Goal: Information Seeking & Learning: Learn about a topic

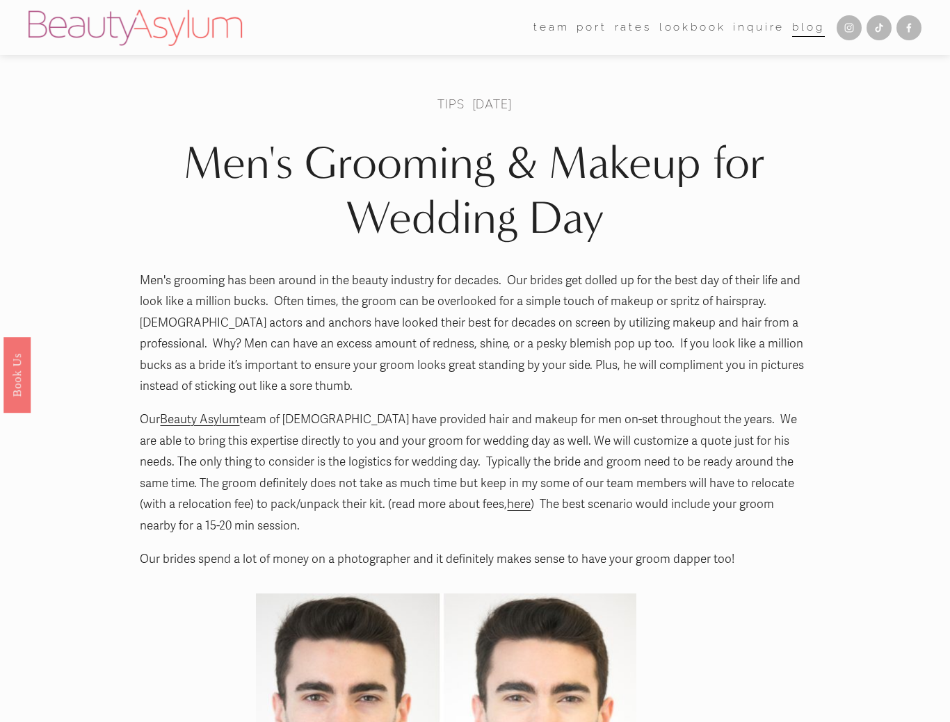
click at [104, 352] on article "Men's Grooming & Makeup for Wedding Day Tips Jan 2 Written By Jessica Lyness Ke…" at bounding box center [475, 692] width 950 height 1247
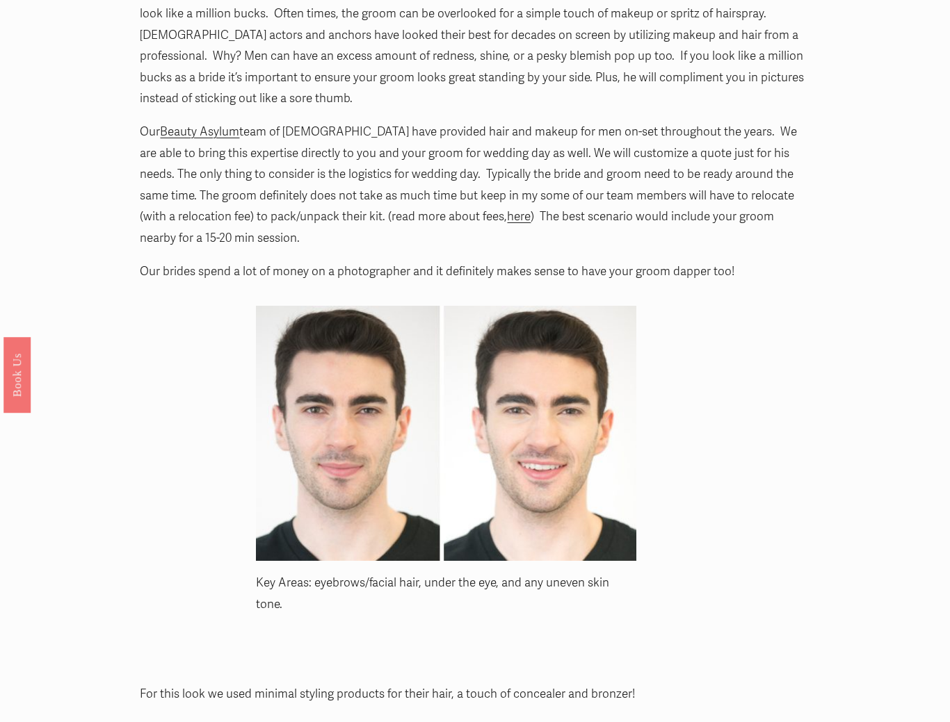
scroll to position [296, 0]
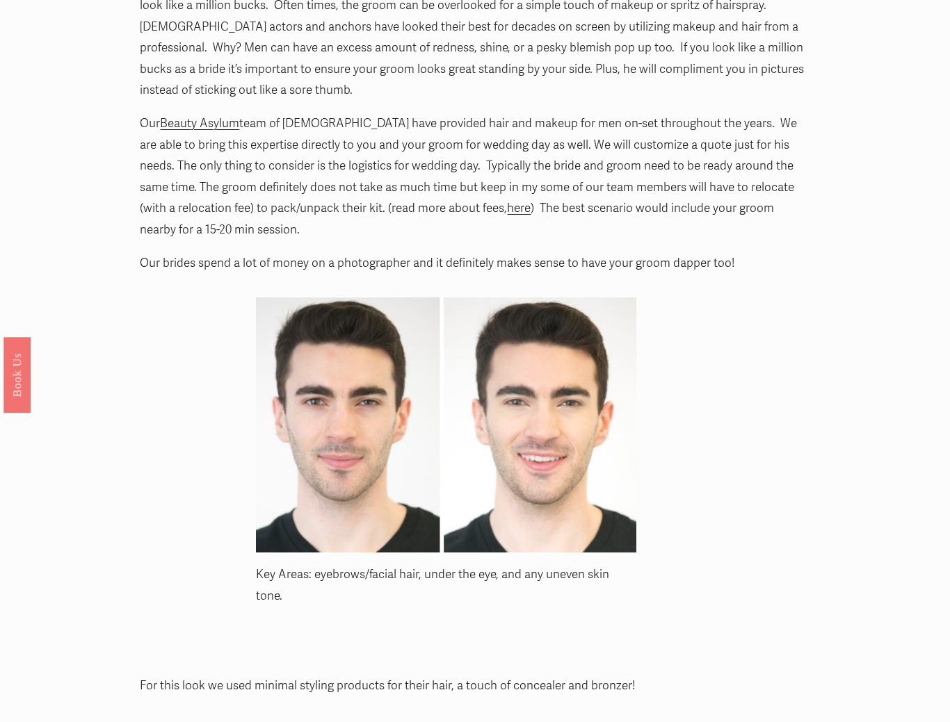
click at [104, 352] on article "Men's Grooming & Makeup for Wedding Day Tips Jan 2 Written By Jessica Lyness Ke…" at bounding box center [475, 396] width 950 height 1247
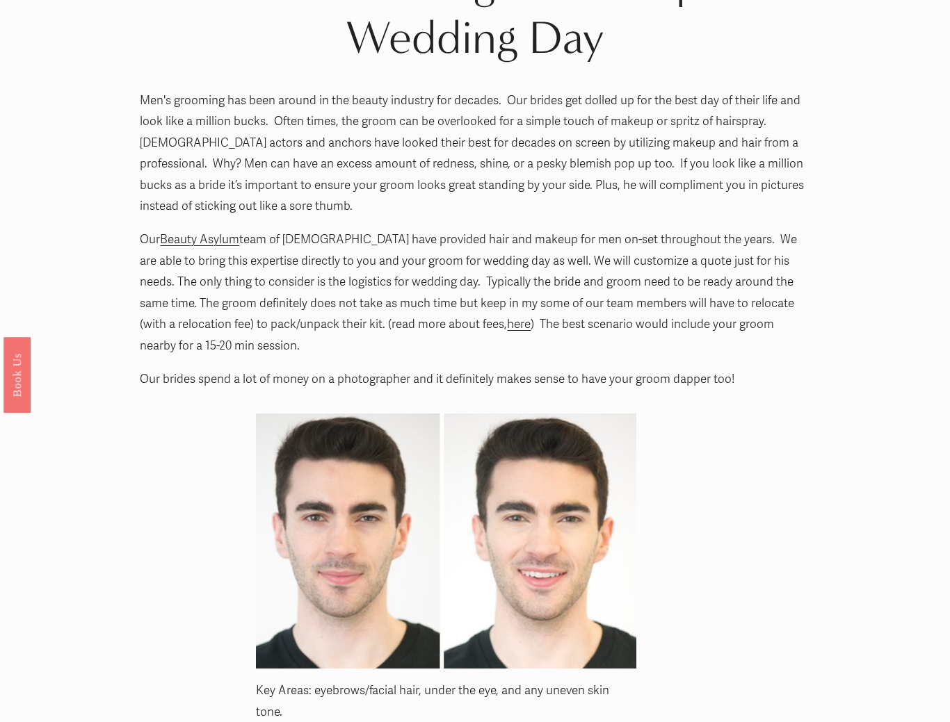
scroll to position [183, 0]
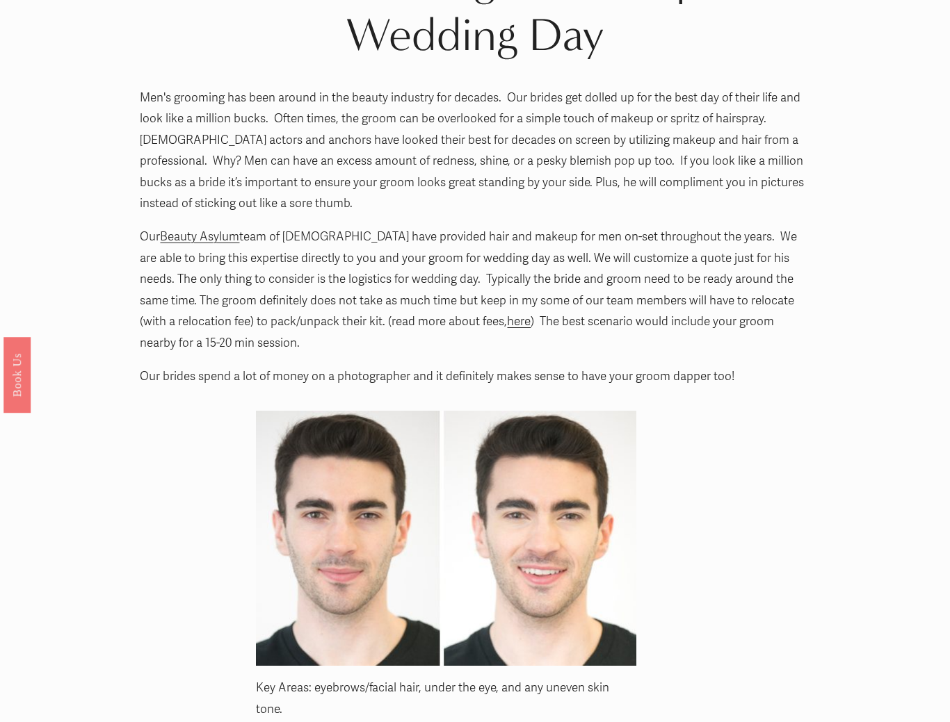
click at [507, 318] on link "here" at bounding box center [519, 321] width 24 height 15
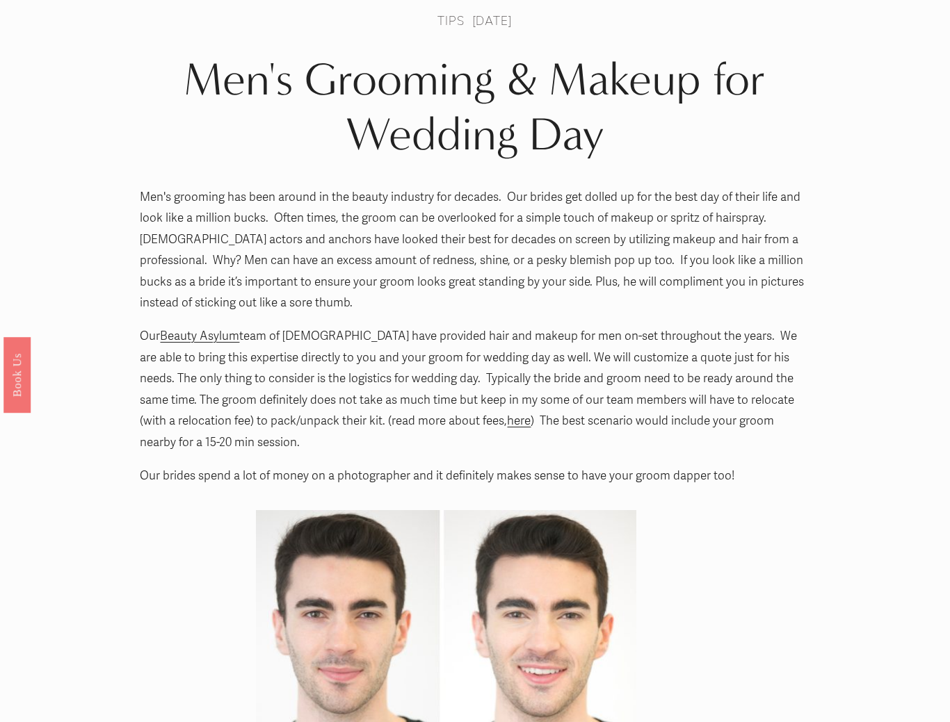
scroll to position [79, 0]
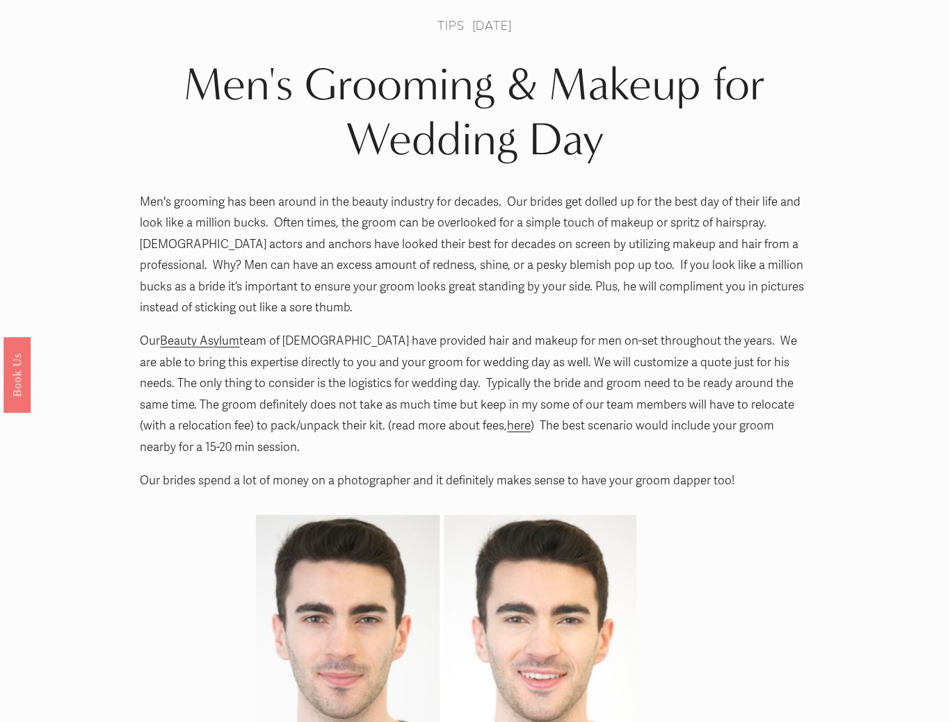
click at [100, 235] on article "Men's Grooming & Makeup for Wedding Day Tips Jan 2 Written By Jessica Lyness Ke…" at bounding box center [475, 613] width 950 height 1247
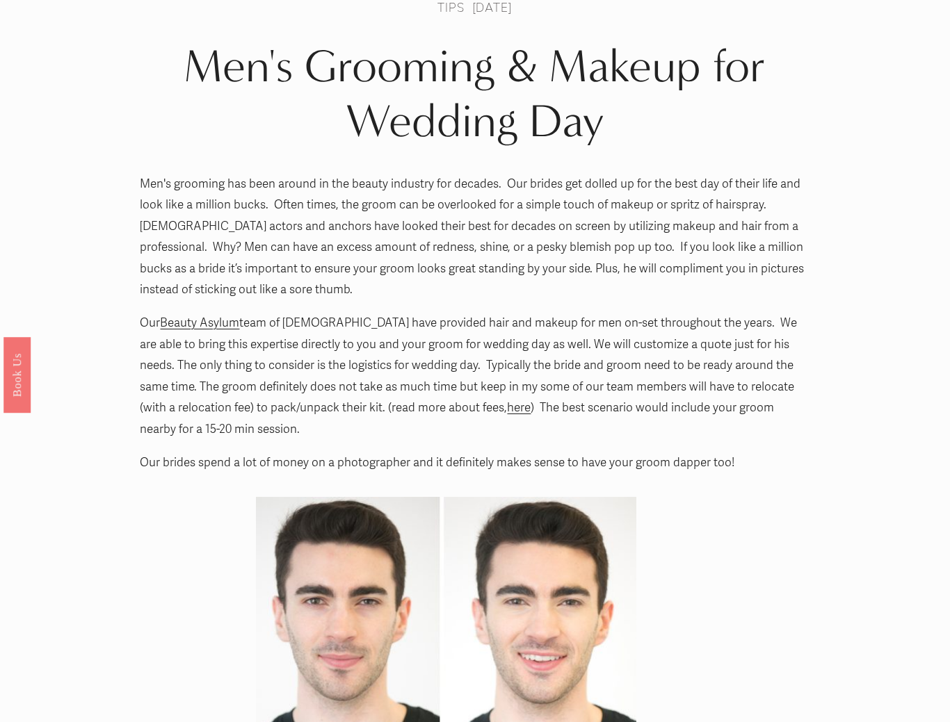
scroll to position [94, 0]
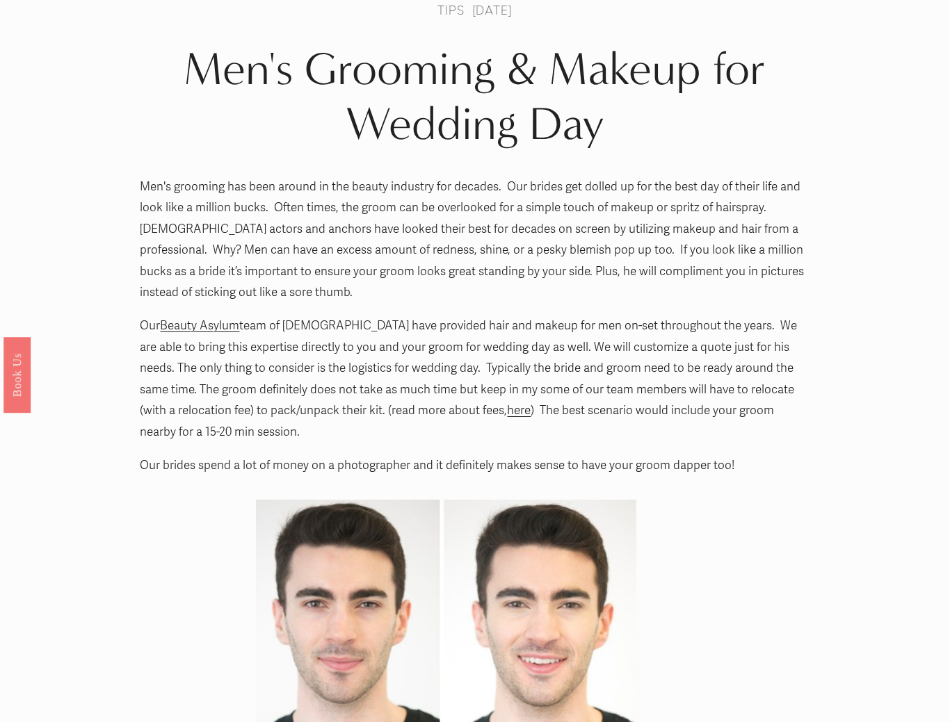
click at [100, 235] on article "Men's Grooming & Makeup for Wedding Day Tips Jan 2 Written By Jessica Lyness Ke…" at bounding box center [475, 598] width 950 height 1247
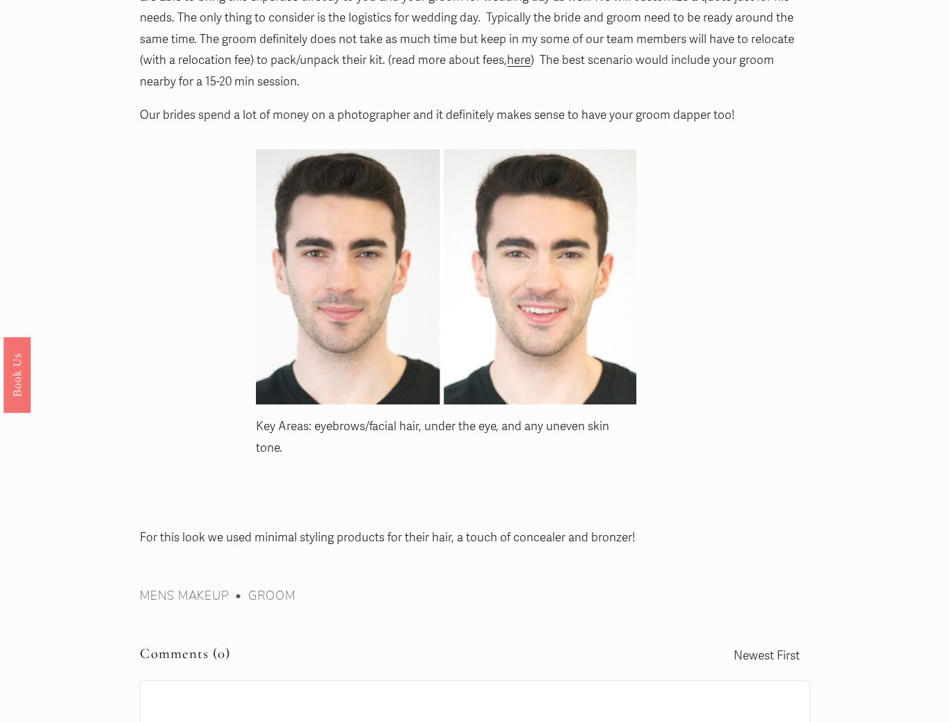
click at [100, 235] on article "Men's Grooming & Makeup for Wedding Day Tips Jan 2 Written By Jessica Lyness Ke…" at bounding box center [475, 248] width 950 height 1247
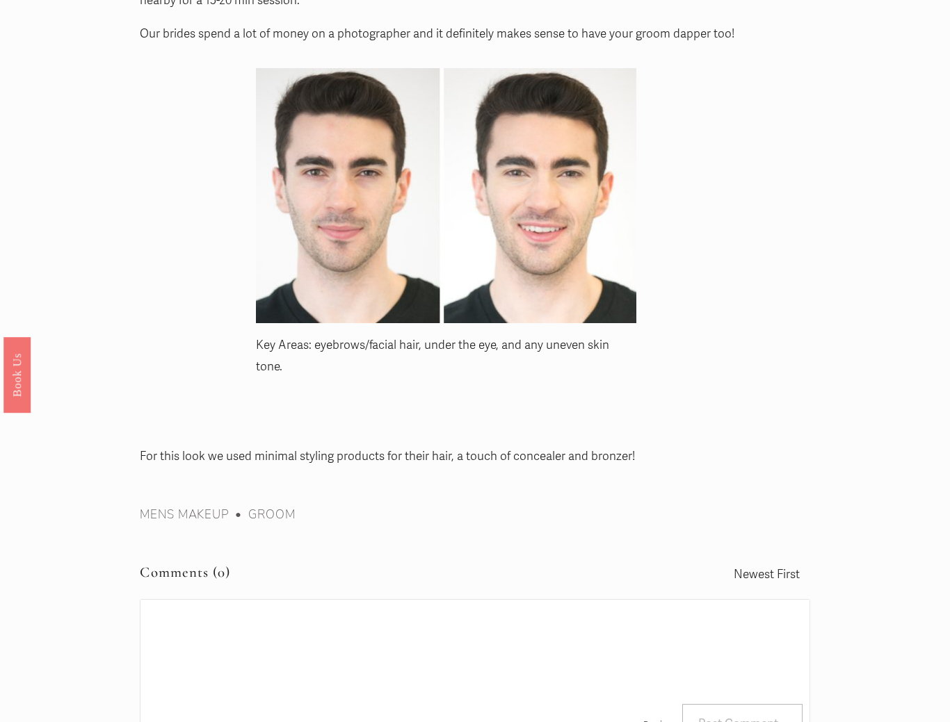
scroll to position [531, 0]
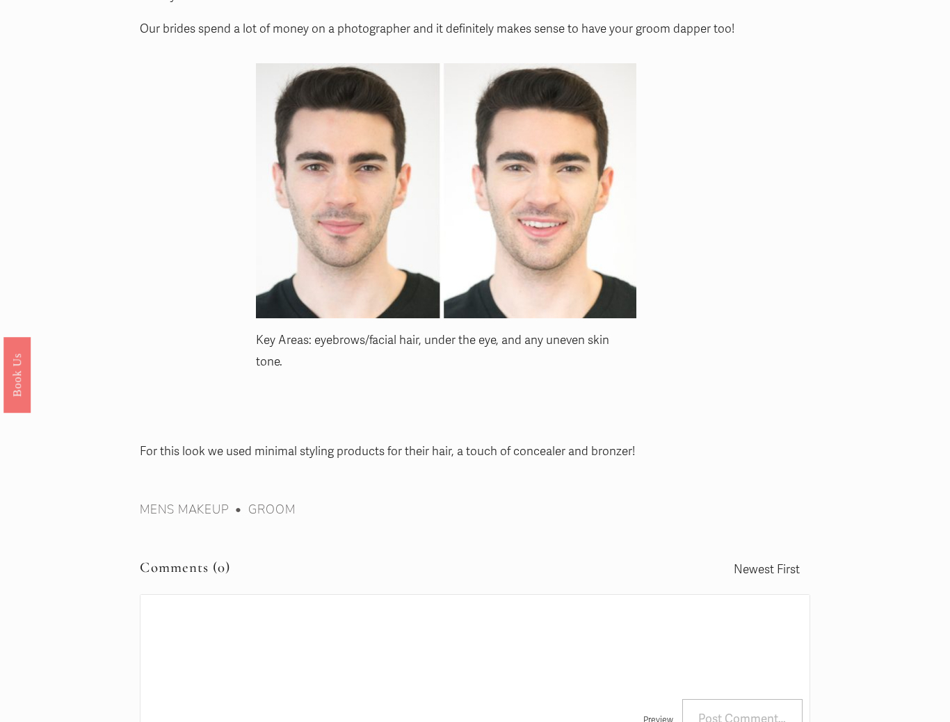
click at [100, 235] on article "Men's Grooming & Makeup for Wedding Day Tips Jan 2 Written By Jessica Lyness Ke…" at bounding box center [475, 161] width 950 height 1247
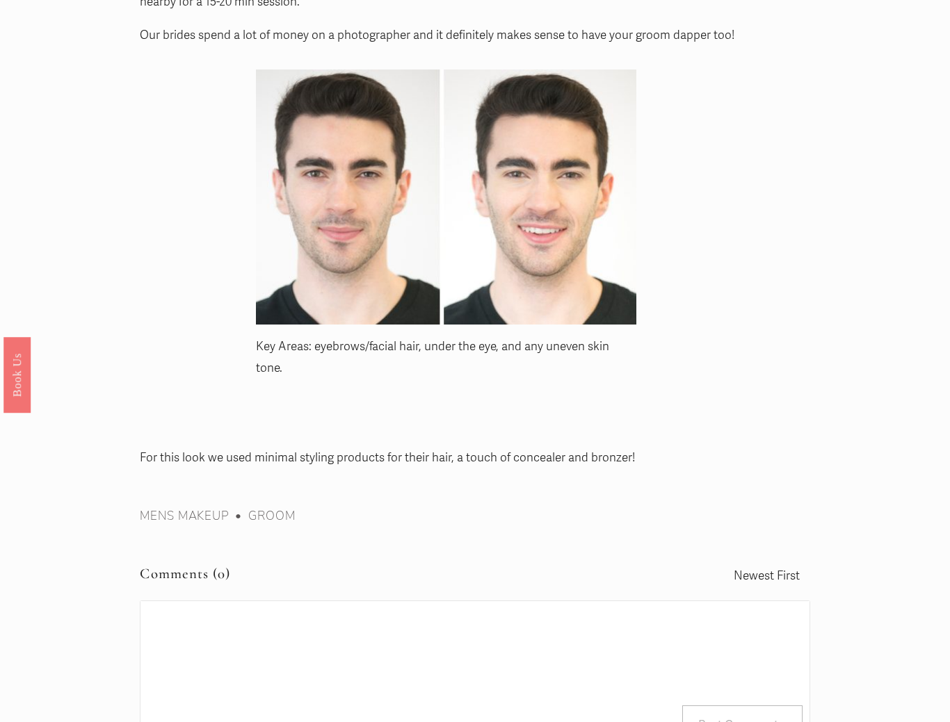
scroll to position [529, 0]
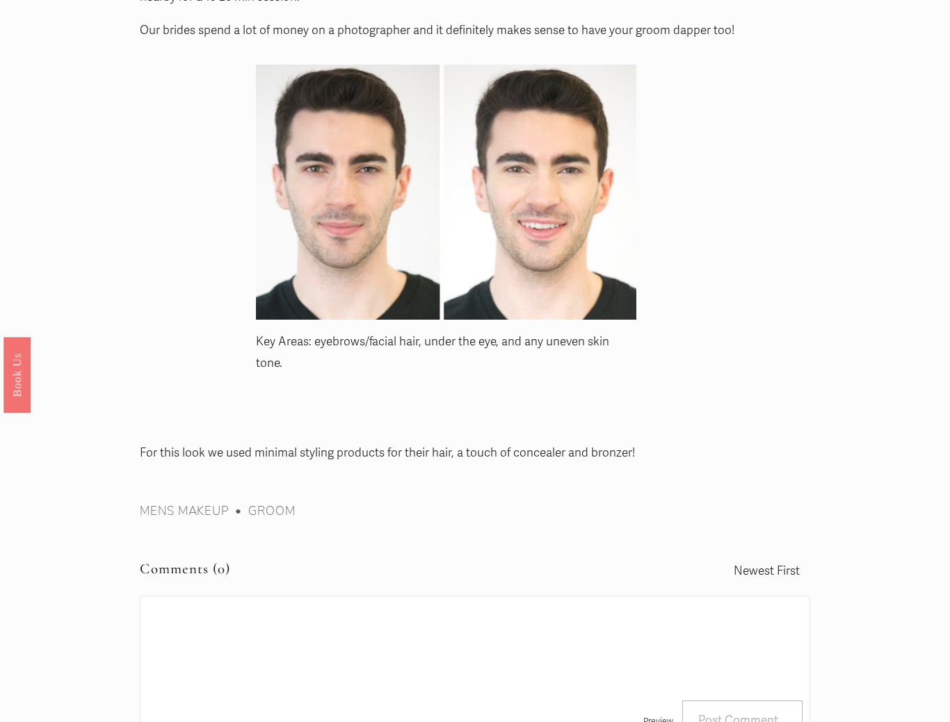
click at [100, 235] on article "Men's Grooming & Makeup for Wedding Day Tips Jan 2 Written By Jessica Lyness Ke…" at bounding box center [475, 163] width 950 height 1247
click at [103, 245] on article "Men's Grooming & Makeup for Wedding Day Tips Jan 2 Written By Jessica Lyness Ke…" at bounding box center [475, 163] width 950 height 1247
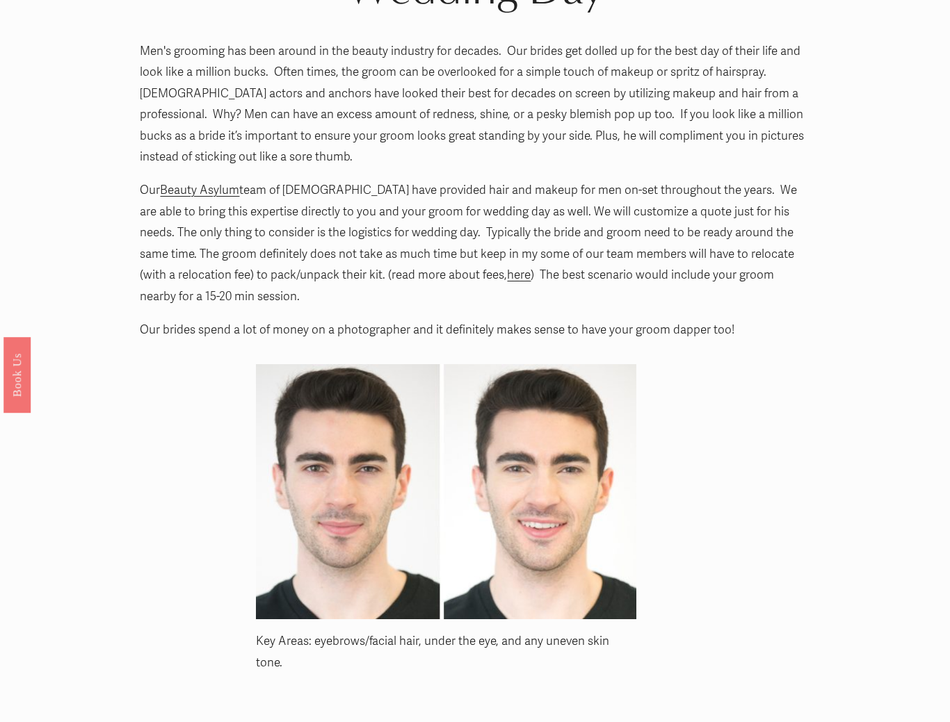
click at [103, 245] on article "Men's Grooming & Makeup for Wedding Day Tips Jan 2 Written By Jessica Lyness Ke…" at bounding box center [475, 462] width 950 height 1247
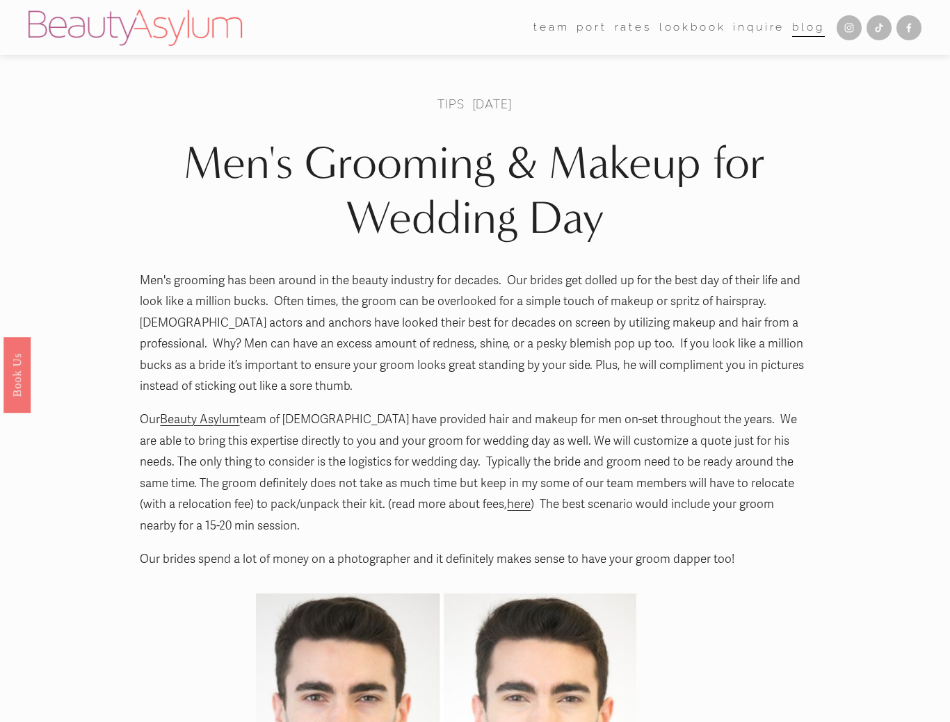
click at [103, 245] on article "Men's Grooming & Makeup for Wedding Day Tips Jan 2 Written By Jessica Lyness Ke…" at bounding box center [475, 692] width 950 height 1247
click at [98, 286] on article "Men's Grooming & Makeup for Wedding Day Tips Jan 2 Written By Jessica Lyness Ke…" at bounding box center [475, 692] width 950 height 1247
click at [136, 24] on img at bounding box center [135, 28] width 213 height 36
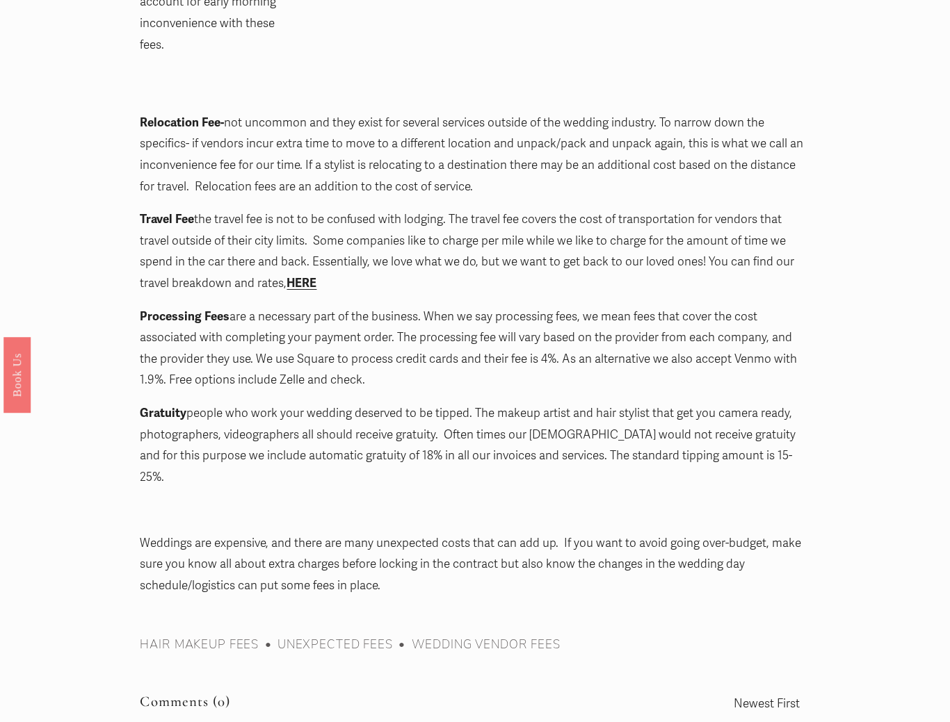
scroll to position [2079, 0]
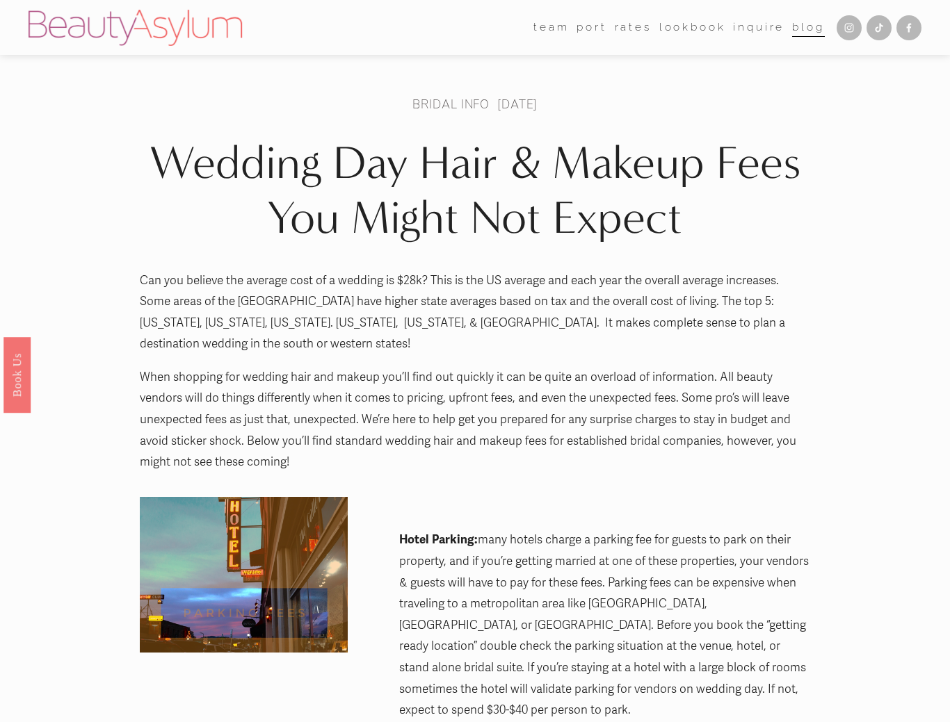
scroll to position [0, 0]
click at [633, 28] on link "Rates" at bounding box center [633, 28] width 37 height 22
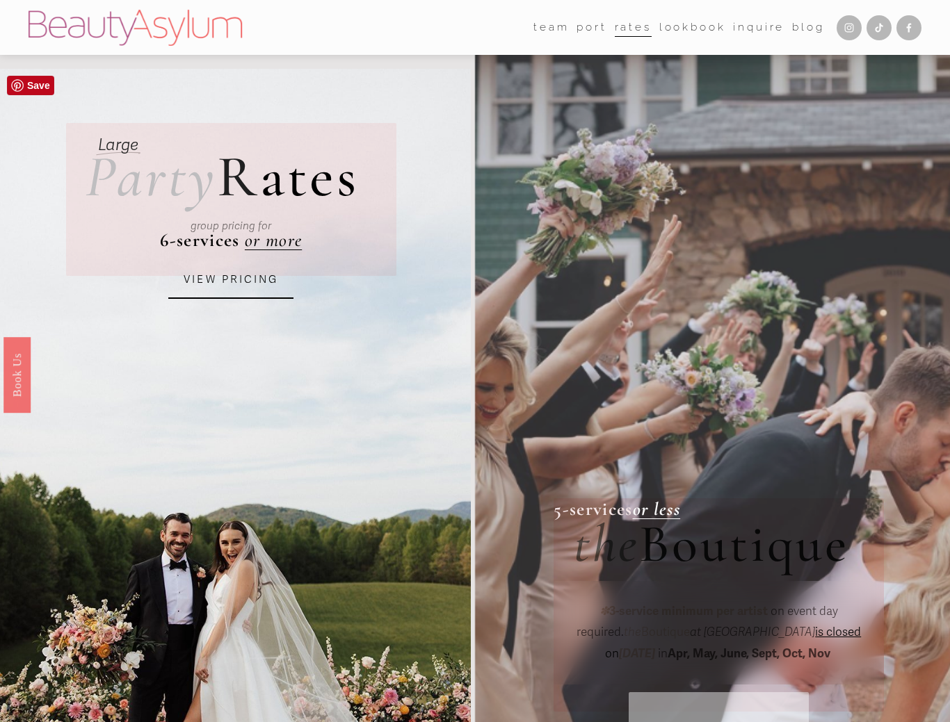
click at [223, 281] on link "VIEW PRICING" at bounding box center [230, 280] width 125 height 38
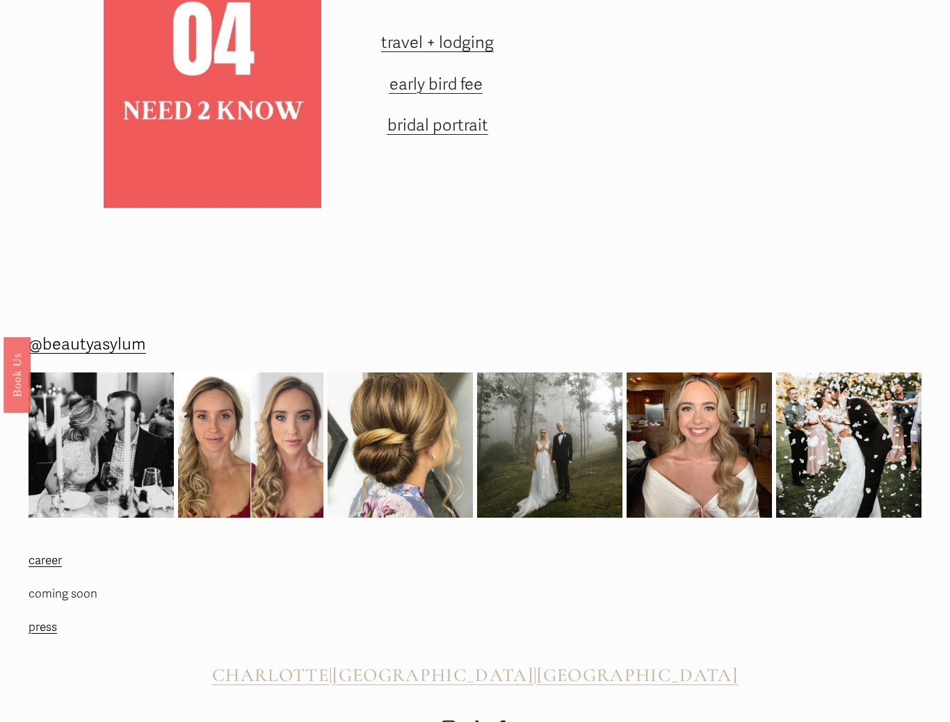
scroll to position [1748, 0]
